Goal: Task Accomplishment & Management: Complete application form

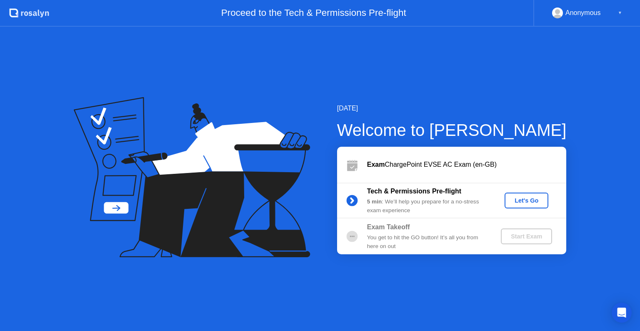
click at [524, 200] on div "Let's Go" at bounding box center [526, 200] width 37 height 7
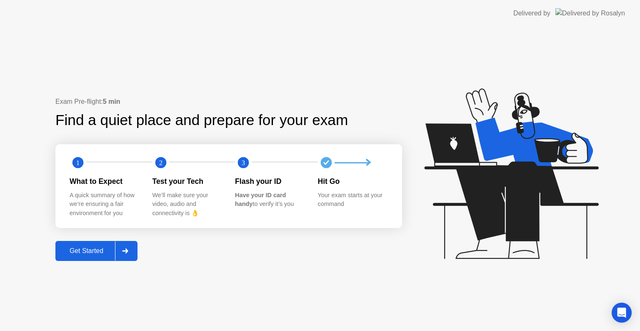
click at [72, 252] on div "Get Started" at bounding box center [86, 250] width 57 height 7
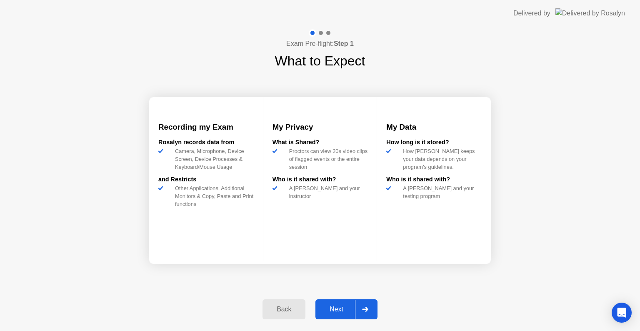
click at [336, 307] on div "Next" at bounding box center [336, 308] width 37 height 7
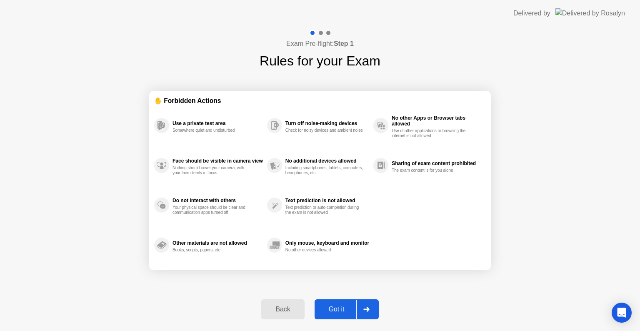
click at [331, 308] on div "Got it" at bounding box center [336, 308] width 39 height 7
select select "**********"
select select "*******"
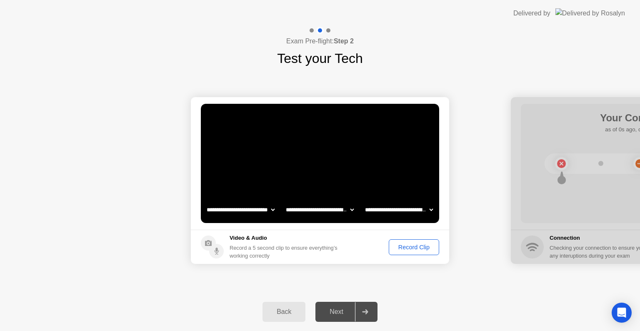
click at [392, 245] on div "Record Clip" at bounding box center [414, 247] width 45 height 7
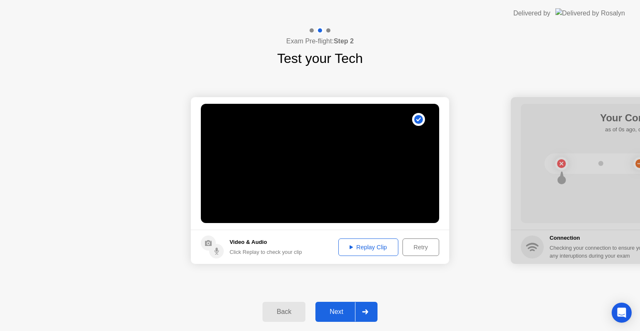
click at [360, 250] on div "Replay Clip" at bounding box center [368, 247] width 54 height 7
click at [342, 311] on div "Next" at bounding box center [336, 311] width 37 height 7
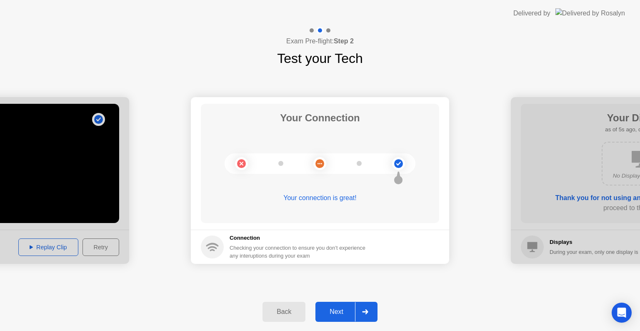
click at [336, 308] on div "Next" at bounding box center [336, 311] width 37 height 7
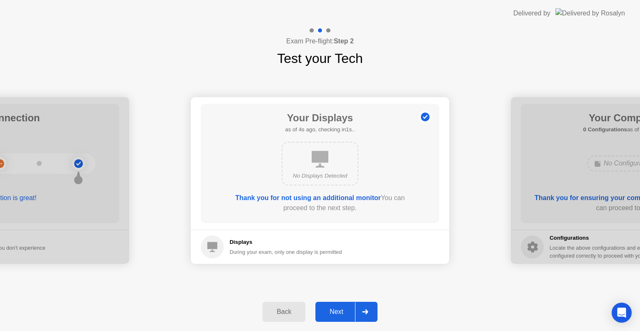
click at [336, 308] on div "Next" at bounding box center [336, 311] width 37 height 7
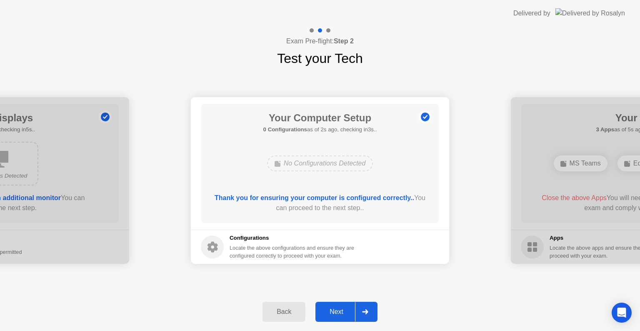
click at [334, 313] on div "Next" at bounding box center [336, 311] width 37 height 7
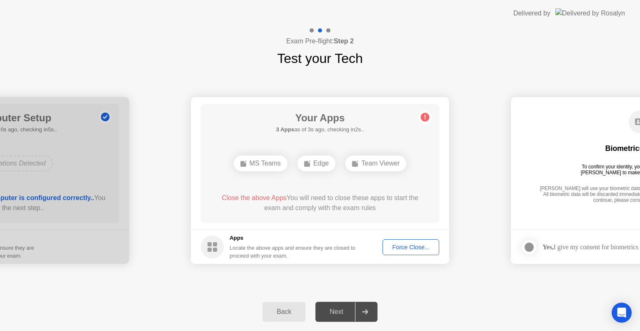
click at [402, 249] on div "Force Close..." at bounding box center [410, 247] width 51 height 7
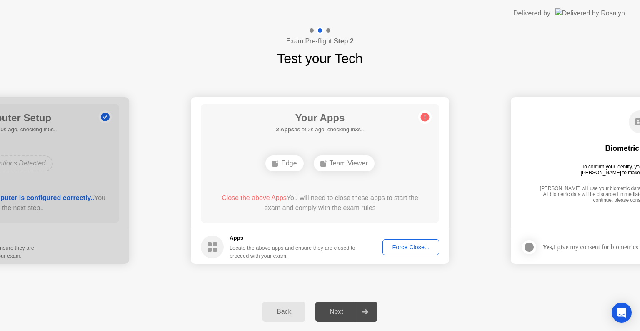
click at [536, 285] on div "**********" at bounding box center [320, 180] width 640 height 224
click at [412, 249] on div "Force Close..." at bounding box center [410, 247] width 51 height 7
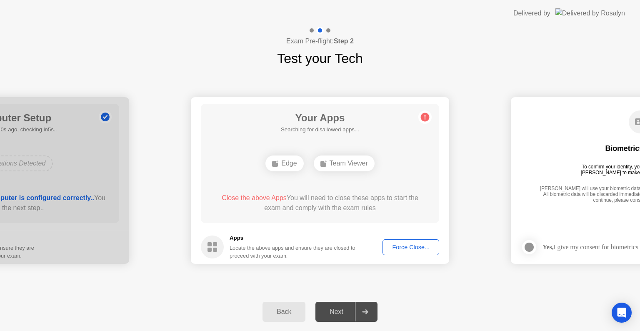
click at [348, 166] on div "Team Viewer" at bounding box center [344, 163] width 61 height 16
click at [399, 245] on div "Force Close..." at bounding box center [410, 247] width 51 height 7
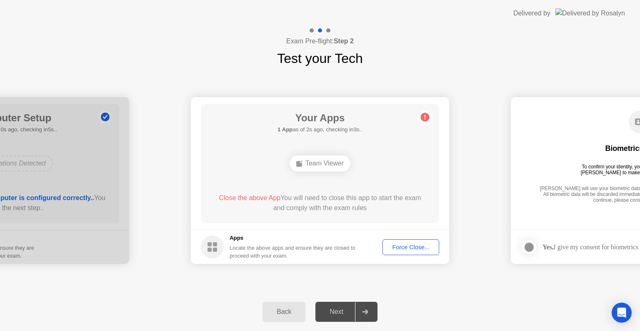
click at [319, 172] on div "Team Viewer" at bounding box center [320, 163] width 191 height 22
click at [318, 168] on div "Team Viewer" at bounding box center [319, 163] width 61 height 16
click at [395, 247] on div "Force Close..." at bounding box center [410, 247] width 51 height 7
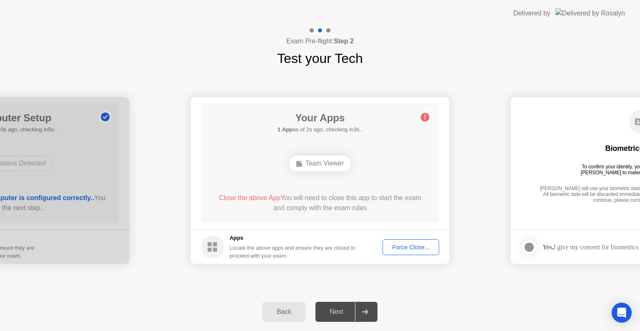
click at [308, 162] on div "Team Viewer" at bounding box center [319, 163] width 61 height 16
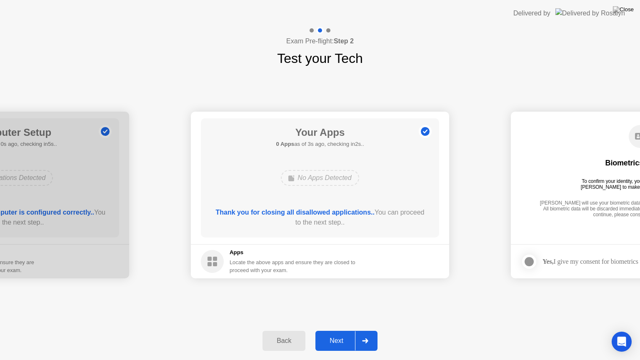
click at [333, 330] on div "Next" at bounding box center [336, 340] width 37 height 7
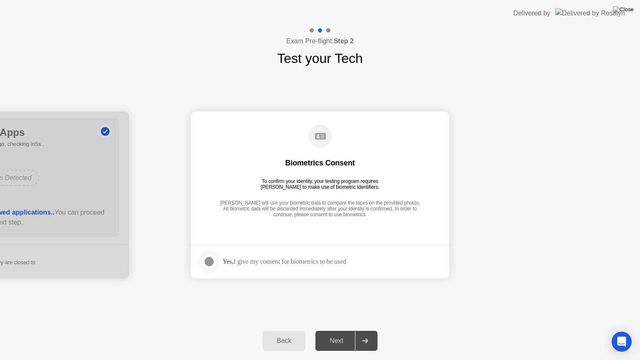
click at [205, 263] on div at bounding box center [209, 262] width 10 height 10
click at [338, 330] on div "Next" at bounding box center [336, 340] width 37 height 7
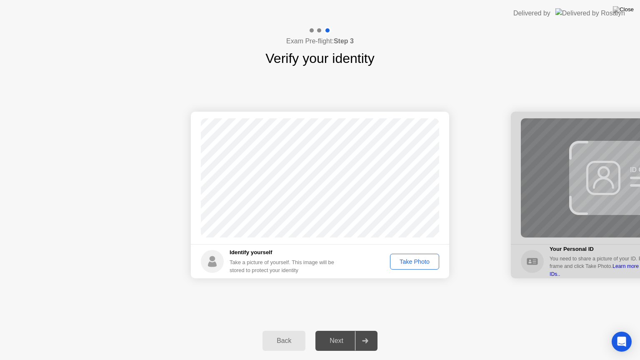
click at [402, 262] on div "Take Photo" at bounding box center [414, 261] width 43 height 7
click at [347, 330] on div "Next" at bounding box center [336, 340] width 37 height 7
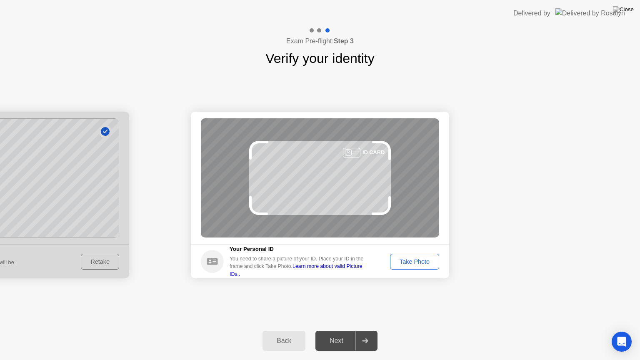
click at [418, 262] on div "Take Photo" at bounding box center [414, 261] width 43 height 7
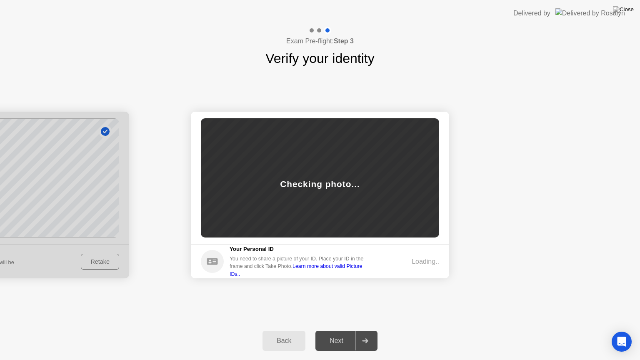
click at [418, 262] on div "Loading.." at bounding box center [425, 262] width 27 height 10
click at [338, 330] on div "Next" at bounding box center [336, 340] width 37 height 7
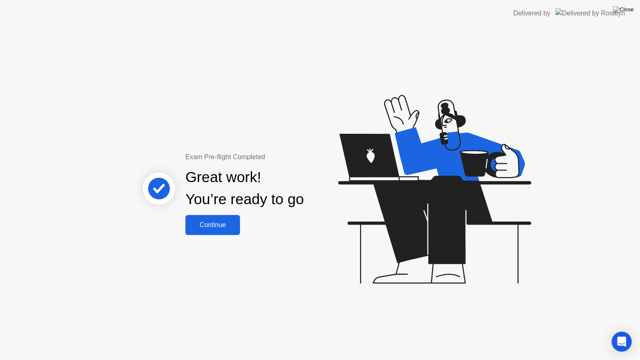
click at [212, 231] on button "Continue" at bounding box center [212, 225] width 55 height 20
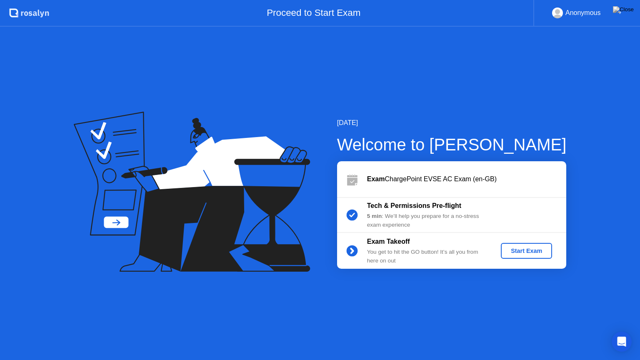
click at [523, 253] on div "Start Exam" at bounding box center [526, 250] width 45 height 7
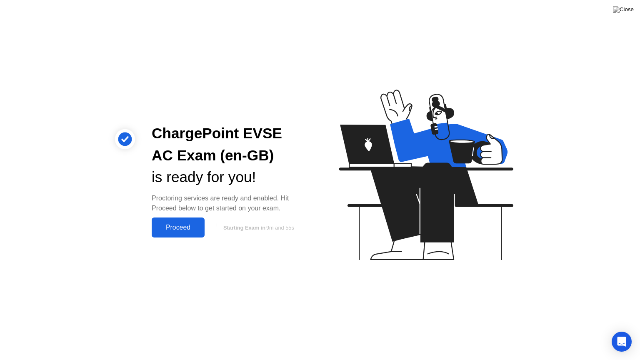
click at [175, 230] on div "Proceed" at bounding box center [178, 227] width 48 height 7
